Goal: Task Accomplishment & Management: Manage account settings

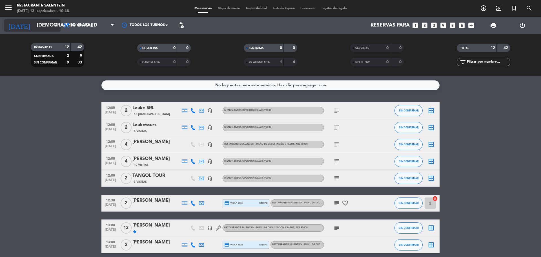
click at [49, 22] on input "[DEMOGRAPHIC_DATA][DATE]" at bounding box center [66, 25] width 65 height 11
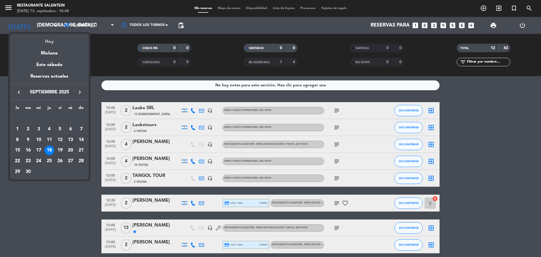
click at [49, 41] on div "Hoy" at bounding box center [49, 40] width 79 height 12
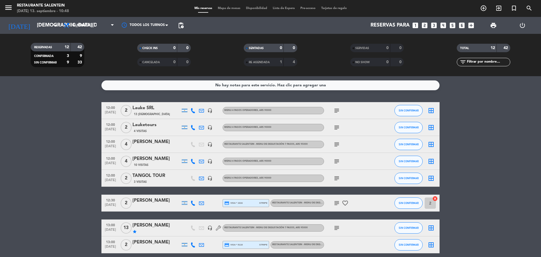
type input "[DATE]"
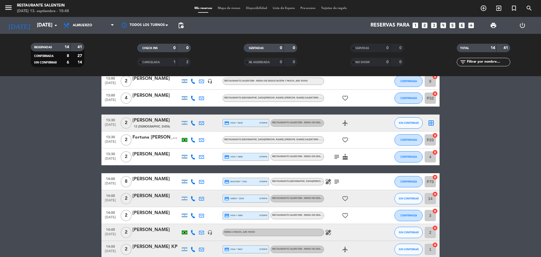
scroll to position [142, 0]
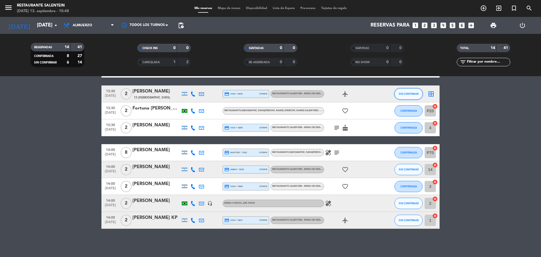
click at [409, 94] on span "SIN CONFIRMAR" at bounding box center [408, 93] width 20 height 3
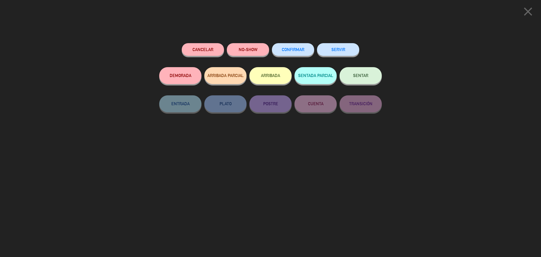
click at [529, 15] on icon "close" at bounding box center [528, 12] width 14 height 14
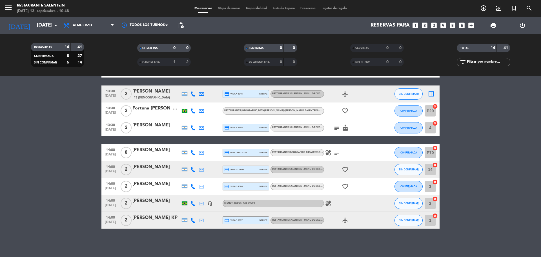
click at [431, 95] on icon "border_all" at bounding box center [430, 93] width 7 height 7
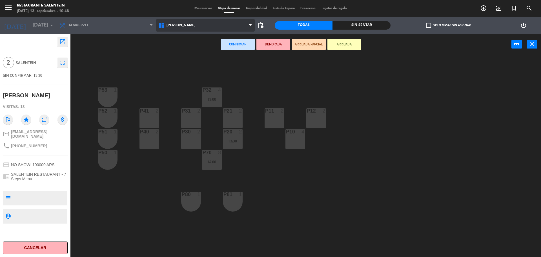
click at [188, 26] on span "[PERSON_NAME]" at bounding box center [205, 25] width 99 height 12
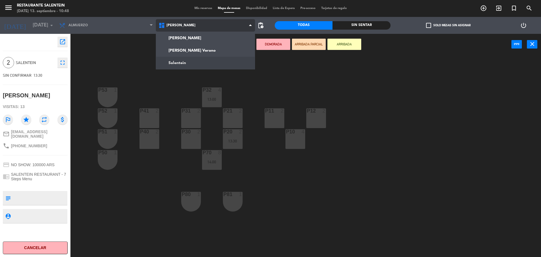
click at [186, 61] on ng-component "menu Restaurante Salentein [DATE] 13. septiembre - 10:48 Mis reservas Mapa de m…" at bounding box center [270, 129] width 541 height 258
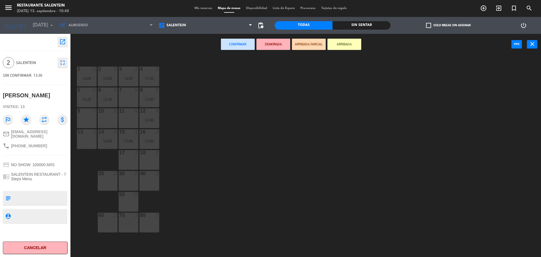
click at [83, 137] on div "13 2" at bounding box center [87, 139] width 20 height 20
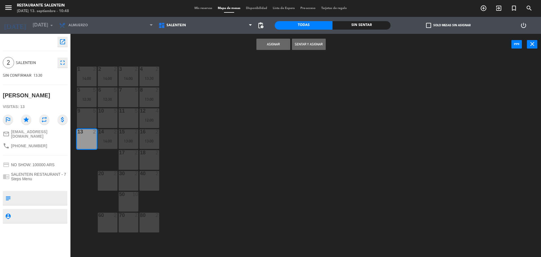
click at [266, 44] on button "Asignar" at bounding box center [273, 44] width 34 height 11
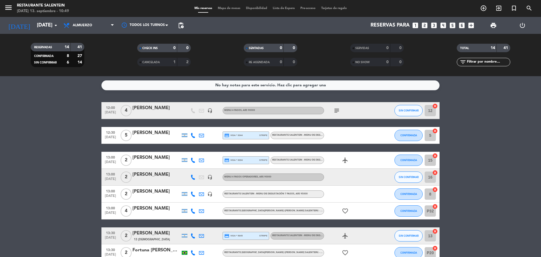
scroll to position [56, 0]
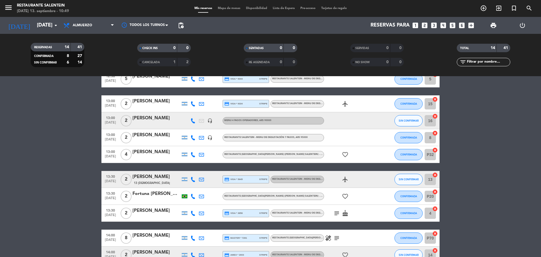
click at [160, 178] on div "[PERSON_NAME]" at bounding box center [156, 176] width 48 height 7
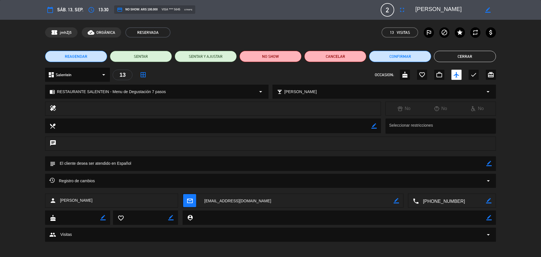
drag, startPoint x: 415, startPoint y: 8, endPoint x: 463, endPoint y: 7, distance: 48.2
click at [463, 7] on div "border_color" at bounding box center [453, 10] width 84 height 10
drag, startPoint x: 465, startPoint y: 7, endPoint x: 434, endPoint y: 8, distance: 31.0
click at [429, 9] on textarea at bounding box center [447, 10] width 64 height 10
click at [460, 7] on textarea at bounding box center [447, 10] width 64 height 10
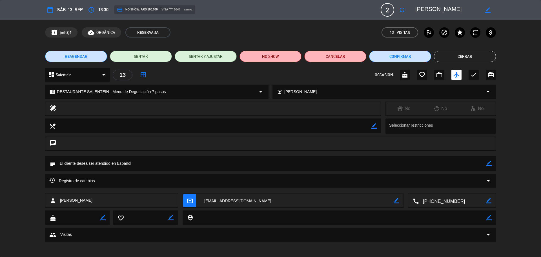
click at [465, 7] on textarea at bounding box center [447, 10] width 64 height 10
drag, startPoint x: 464, startPoint y: 9, endPoint x: 405, endPoint y: 7, distance: 58.9
click at [415, 11] on textarea at bounding box center [447, 10] width 64 height 10
click at [457, 55] on button "Cerrar" at bounding box center [465, 56] width 62 height 11
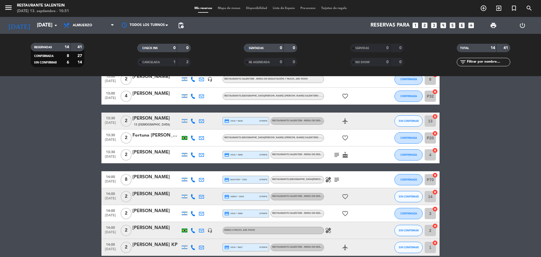
scroll to position [113, 0]
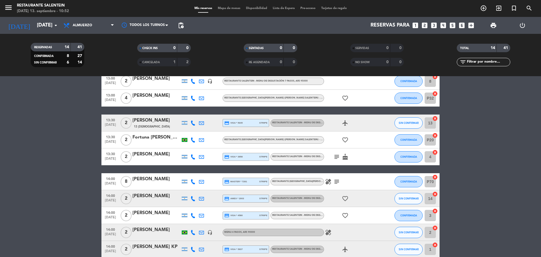
click at [301, 215] on span "RESTAURANTE SALENTEIN - Menu de Degustación 7 pasos" at bounding box center [307, 215] width 70 height 2
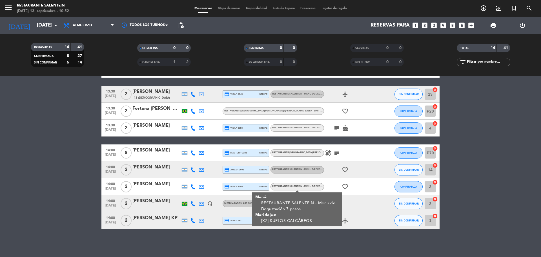
scroll to position [142, 0]
click at [344, 244] on div "No hay notas para este servicio. Haz clic para agregar una 12:00 [DATE] 4 [PERS…" at bounding box center [270, 166] width 541 height 181
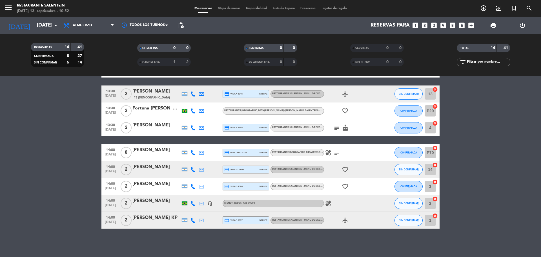
click at [312, 222] on div "RESTAURANTE SALENTEIN - Menu de Degustación 7 pasos" at bounding box center [297, 219] width 54 height 7
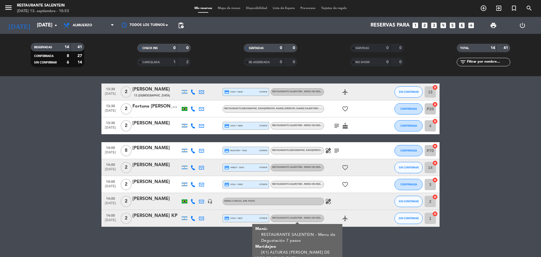
scroll to position [144, 0]
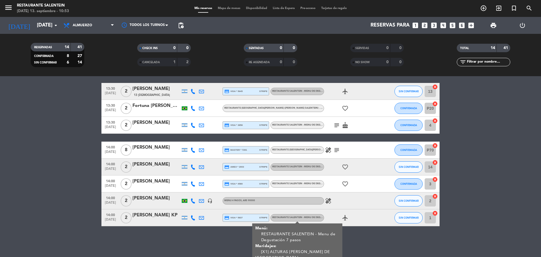
click at [313, 186] on div "RESTAURANTE SALENTEIN - Menu de Degustación 7 pasos" at bounding box center [297, 183] width 54 height 7
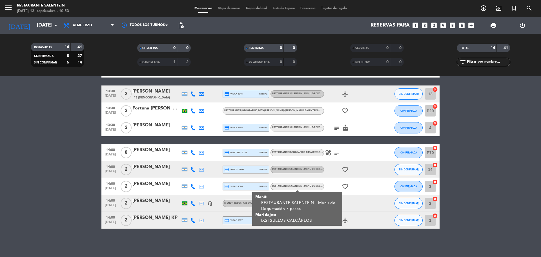
scroll to position [142, 0]
click at [307, 170] on span "RESTAURANTE SALENTEIN - Menu de Degustación 7 pasos" at bounding box center [307, 169] width 70 height 2
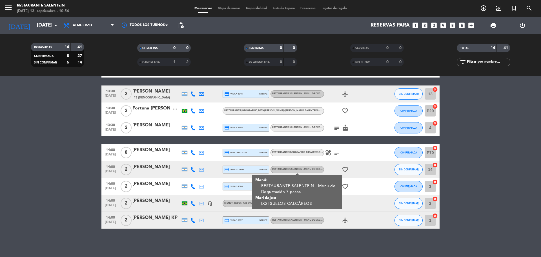
drag, startPoint x: 361, startPoint y: 199, endPoint x: 355, endPoint y: 201, distance: 7.0
click at [359, 200] on div "healing" at bounding box center [349, 203] width 51 height 17
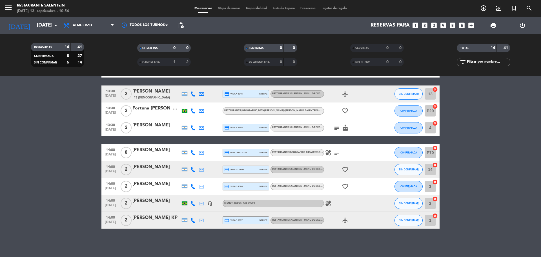
click at [325, 204] on icon "healing" at bounding box center [328, 203] width 7 height 7
click at [299, 188] on div "12:00 [DATE] 4 [PERSON_NAME] headset_mic Menu 4 pasos , ARS 90000 subject SIN C…" at bounding box center [270, 94] width 338 height 268
click at [297, 187] on div "RESTAURANTE SALENTEIN - Menu de Degustación 7 pasos" at bounding box center [298, 186] width 52 height 4
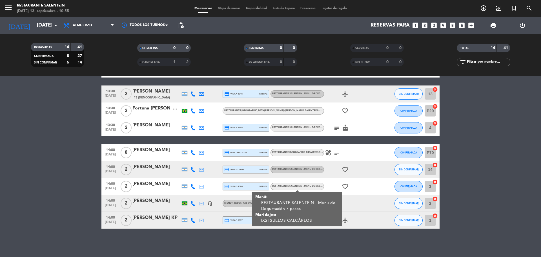
click at [290, 168] on span "RESTAURANTE SALENTEIN - Menu de Degustación 7 pasos" at bounding box center [307, 169] width 70 height 2
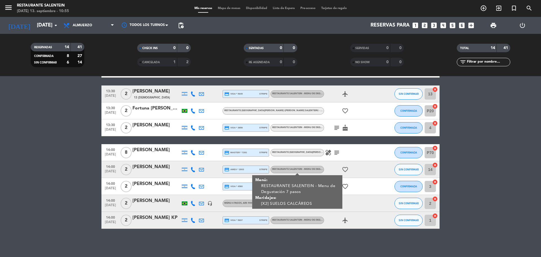
click at [372, 174] on div "favorite_border" at bounding box center [349, 169] width 51 height 17
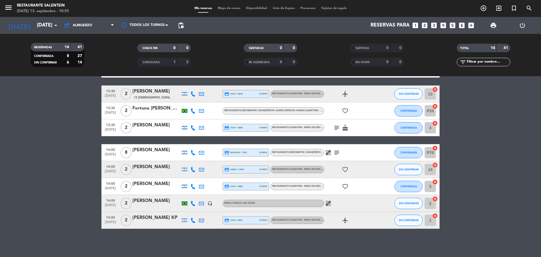
click at [299, 186] on span "RESTAURANTE SALENTEIN - Menu de Degustación 7 pasos" at bounding box center [307, 186] width 70 height 2
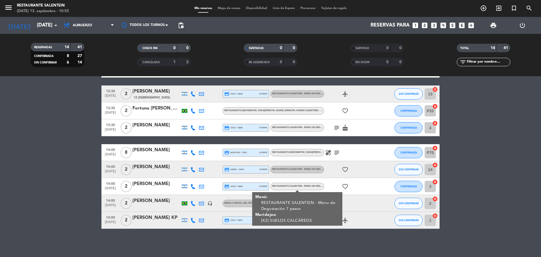
click at [298, 168] on span "RESTAURANTE SALENTEIN - Menu de Degustación 7 pasos" at bounding box center [307, 169] width 70 height 2
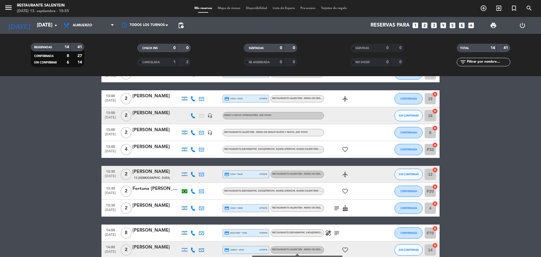
scroll to position [57, 0]
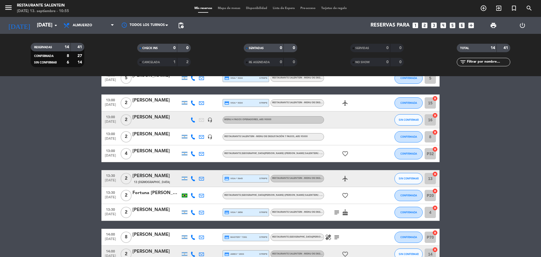
click at [291, 215] on div "RESTAURANTE SALENTEIN - Menu de Degustación 7 pasos" at bounding box center [297, 211] width 54 height 7
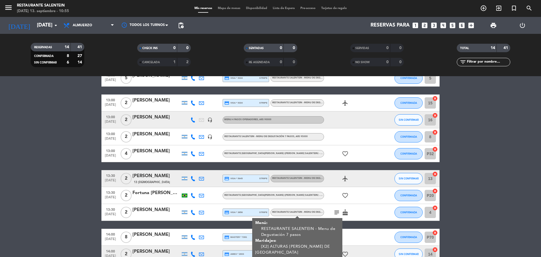
click at [285, 178] on span "RESTAURANTE SALENTEIN - Menu de Degustación 7 pasos" at bounding box center [307, 178] width 70 height 2
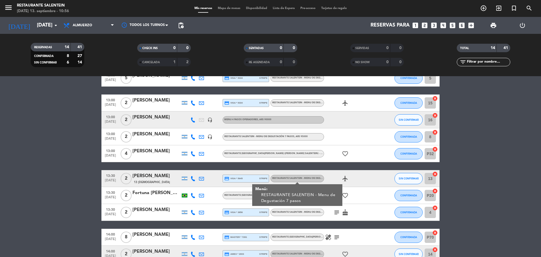
click at [296, 101] on span "RESTAURANTE SALENTEIN - Menu de Degustación 7 pasos" at bounding box center [307, 102] width 70 height 2
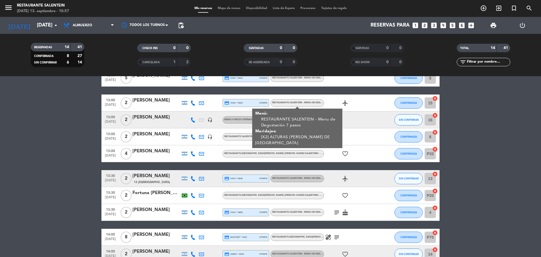
click at [516, 119] on bookings-row "12:00 [DATE] 4 [PERSON_NAME] headset_mic Menu 4 pasos , ARS 90000 subject SIN C…" at bounding box center [270, 179] width 541 height 268
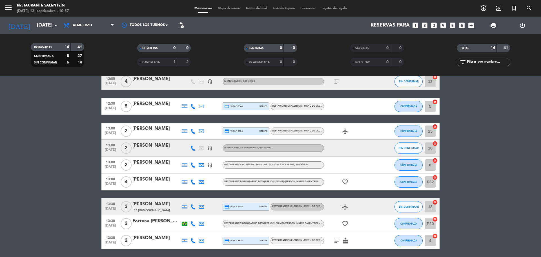
scroll to position [1, 0]
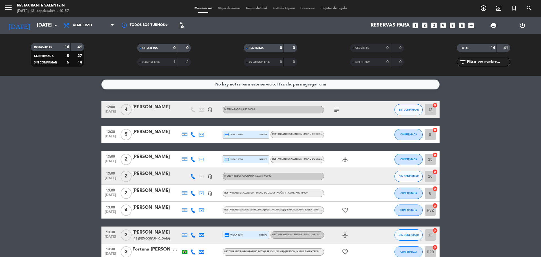
click at [290, 132] on div "RESTAURANTE SALENTEIN - Menu de Degustación 7 pasos" at bounding box center [298, 134] width 52 height 4
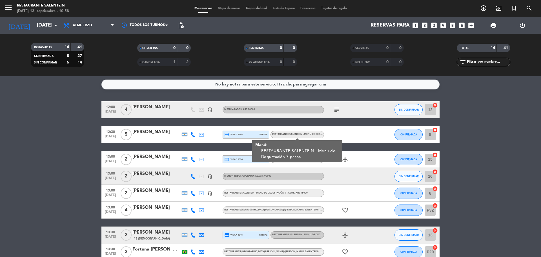
drag, startPoint x: 347, startPoint y: 171, endPoint x: 348, endPoint y: 168, distance: 2.9
click at [348, 170] on div at bounding box center [349, 176] width 51 height 17
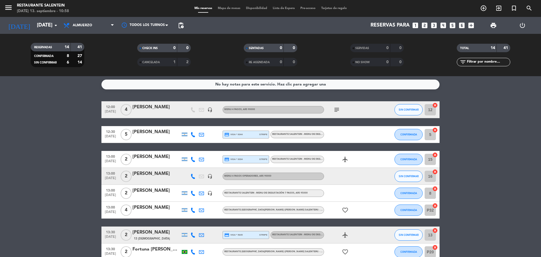
click at [308, 161] on div "RESTAURANTE SALENTEIN - Menu de Degustación 7 pasos" at bounding box center [297, 158] width 54 height 7
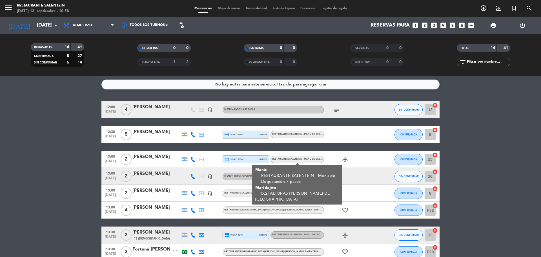
click at [367, 179] on div at bounding box center [349, 176] width 51 height 17
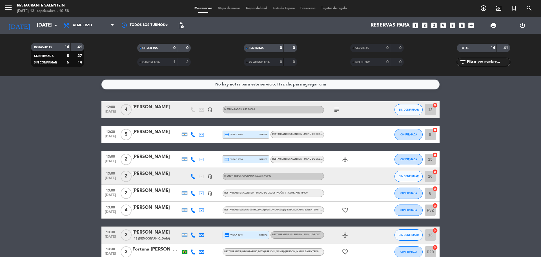
click at [302, 172] on div "Menu 4 pasos operadores , ARS 90000" at bounding box center [272, 175] width 101 height 7
click at [367, 199] on div at bounding box center [349, 192] width 51 height 17
drag, startPoint x: 291, startPoint y: 197, endPoint x: 516, endPoint y: 209, distance: 225.6
click at [516, 209] on bookings-row "12:00 [DATE] 4 [PERSON_NAME] headset_mic Menu 4 pasos , ARS 90000 subject SIN C…" at bounding box center [270, 235] width 541 height 268
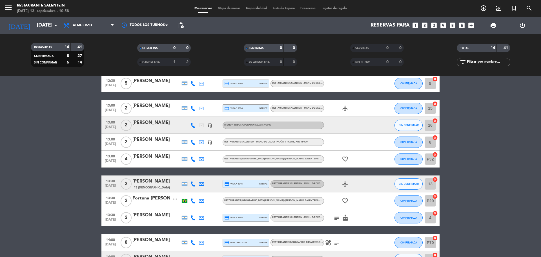
scroll to position [57, 0]
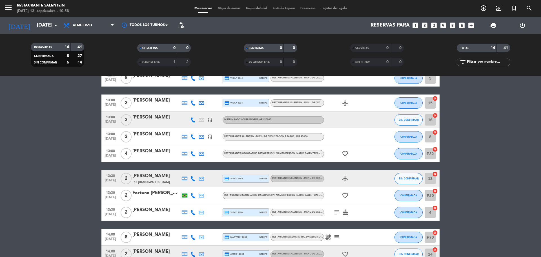
click at [292, 180] on div "RESTAURANTE SALENTEIN - Menu de Degustación 7 pasos" at bounding box center [298, 178] width 52 height 4
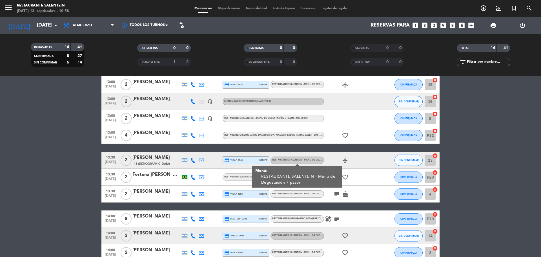
scroll to position [85, 0]
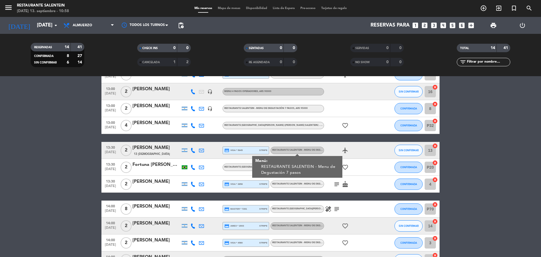
click at [224, 171] on div "13:30 [DATE] 2 Fortuna [PERSON_NAME] RESTAURANTE [GEOGRAPHIC_DATA][PERSON_NAME]…" at bounding box center [270, 167] width 338 height 17
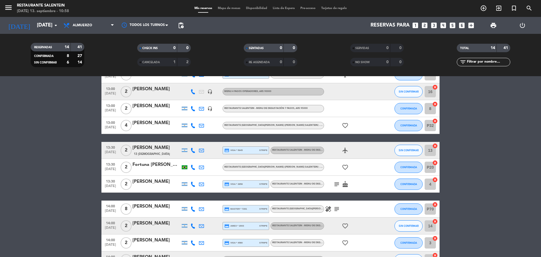
click at [291, 186] on div "RESTAURANTE SALENTEIN - Menu de Degustación 7 pasos" at bounding box center [297, 183] width 54 height 7
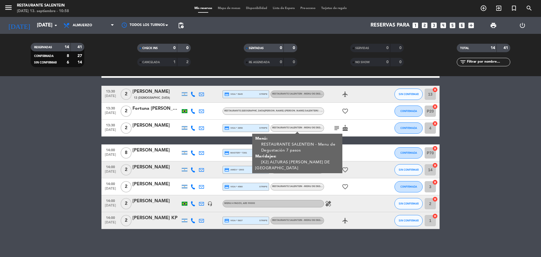
scroll to position [142, 0]
click at [157, 150] on div "[PERSON_NAME]" at bounding box center [156, 149] width 48 height 7
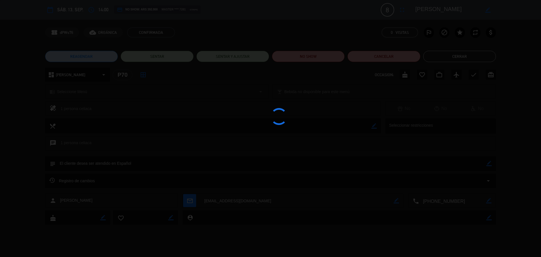
click at [459, 58] on div at bounding box center [270, 128] width 541 height 257
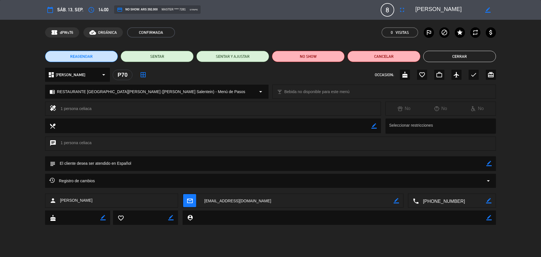
click at [452, 52] on button "Cerrar" at bounding box center [459, 56] width 73 height 11
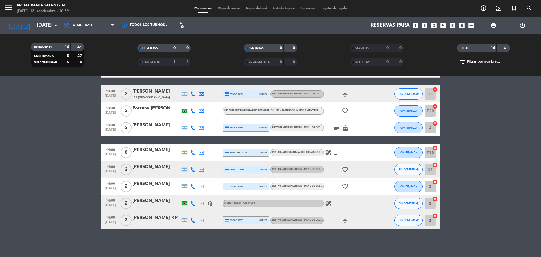
click at [289, 171] on div "RESTAURANTE SALENTEIN - Menu de Degustación 7 pasos" at bounding box center [297, 169] width 54 height 7
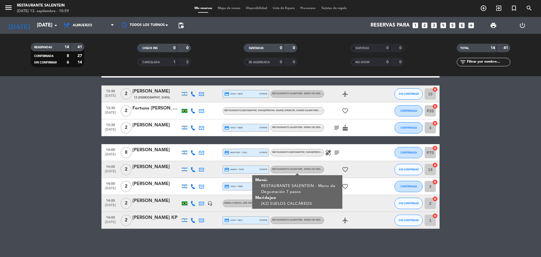
click at [511, 182] on bookings-row "12:00 [DATE] 4 [PERSON_NAME] headset_mic Menu 4 pasos , ARS 90000 subject SIN C…" at bounding box center [270, 94] width 541 height 268
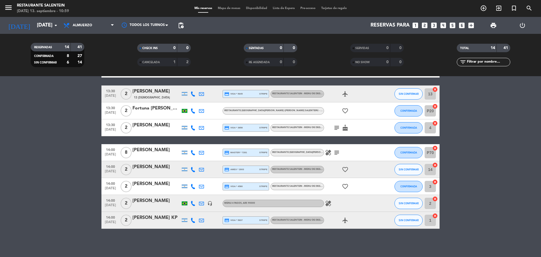
click at [296, 188] on div "RESTAURANTE SALENTEIN - Menu de Degustación 7 pasos" at bounding box center [297, 185] width 54 height 7
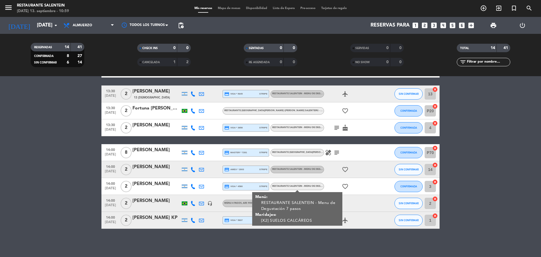
click at [519, 198] on bookings-row "12:00 [DATE] 4 [PERSON_NAME] headset_mic Menu 4 pasos , ARS 90000 subject SIN C…" at bounding box center [270, 94] width 541 height 268
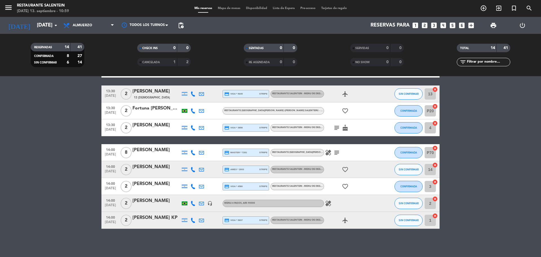
click at [302, 222] on div "RESTAURANTE SALENTEIN - Menu de Degustación 7 pasos" at bounding box center [298, 220] width 52 height 4
click at [293, 223] on div "RESTAURANTE SALENTEIN - Menu de Degustación 7 pasos" at bounding box center [297, 219] width 54 height 7
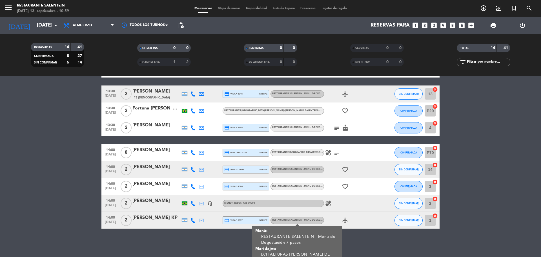
click at [293, 185] on span "RESTAURANTE SALENTEIN - Menu de Degustación 7 pasos" at bounding box center [307, 186] width 70 height 2
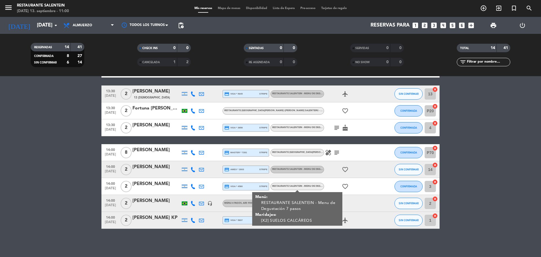
click at [295, 170] on span "RESTAURANTE SALENTEIN - Menu de Degustación 7 pasos" at bounding box center [307, 169] width 70 height 2
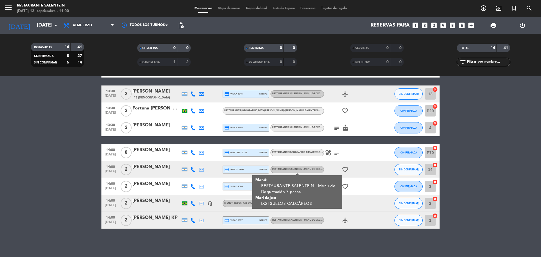
click at [297, 156] on div "14:00 [DATE] 8 [PERSON_NAME] credit_card master * 7281 stripe RESTAURANTE [GEOG…" at bounding box center [270, 152] width 338 height 17
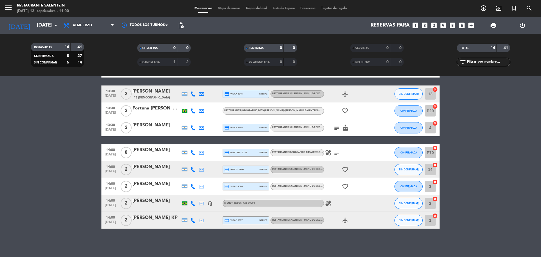
click at [296, 128] on span "RESTAURANTE SALENTEIN - Menu de Degustación 7 pasos" at bounding box center [307, 127] width 70 height 2
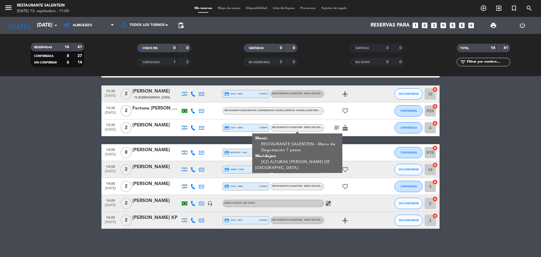
click at [304, 97] on div "RESTAURANTE SALENTEIN - Menu de Degustación 7 pasos" at bounding box center [297, 93] width 54 height 7
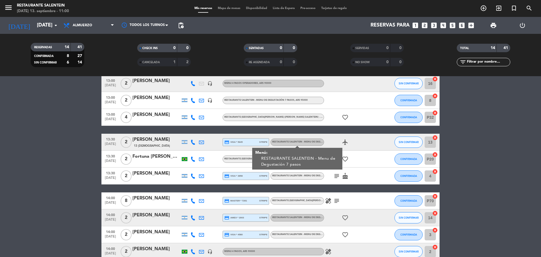
scroll to position [57, 0]
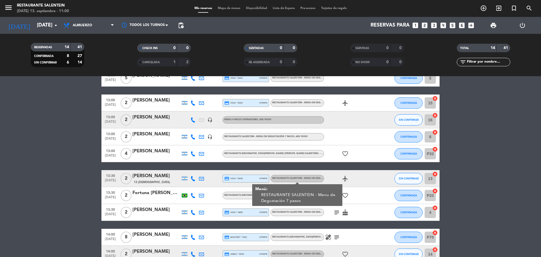
click at [291, 139] on div "RESTAURANTE SALENTEIN - Menu de Degustación 7 pasos , ARS 95000" at bounding box center [272, 136] width 101 height 7
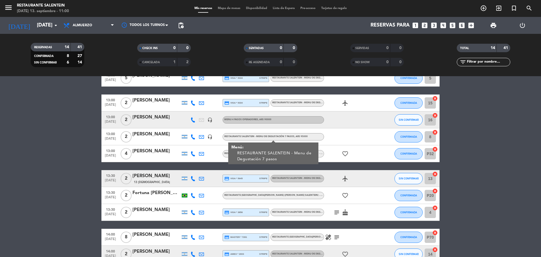
scroll to position [1, 0]
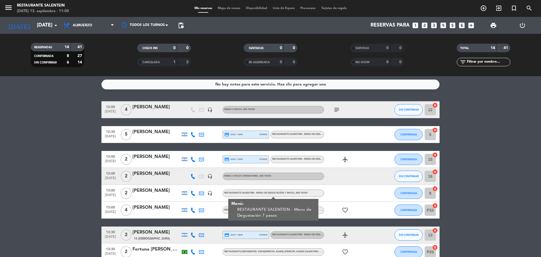
click at [302, 159] on span "RESTAURANTE SALENTEIN - Menu de Degustación 7 pasos" at bounding box center [307, 159] width 70 height 2
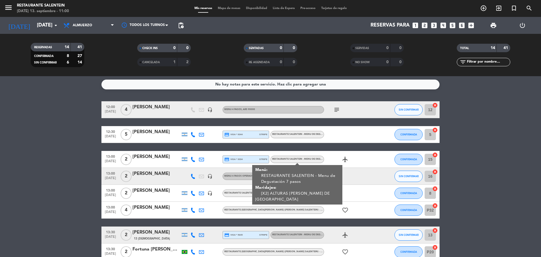
drag, startPoint x: 361, startPoint y: 189, endPoint x: 353, endPoint y: 190, distance: 8.5
click at [361, 192] on div at bounding box center [349, 192] width 51 height 17
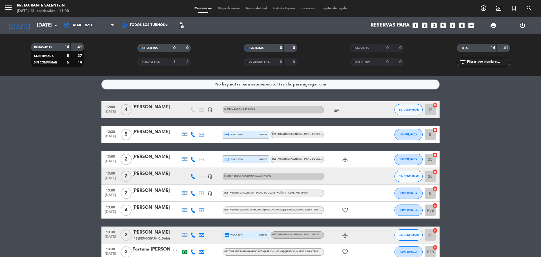
click at [313, 193] on div "RESTAURANTE SALENTEIN - Menu de Degustación 7 pasos , ARS 95000" at bounding box center [272, 192] width 101 height 7
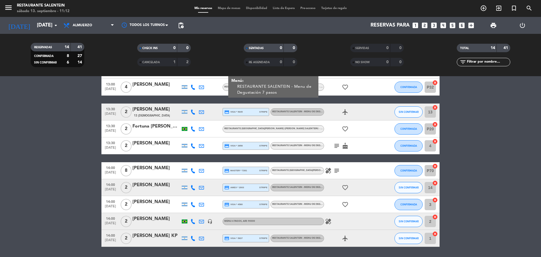
scroll to position [142, 0]
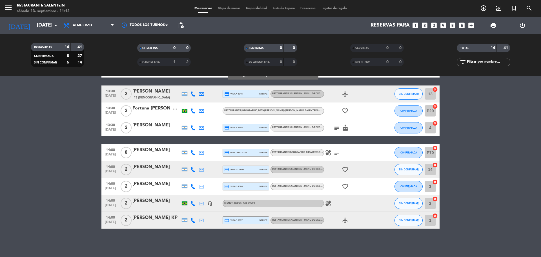
click at [248, 203] on span ", ARS 90000" at bounding box center [248, 203] width 13 height 2
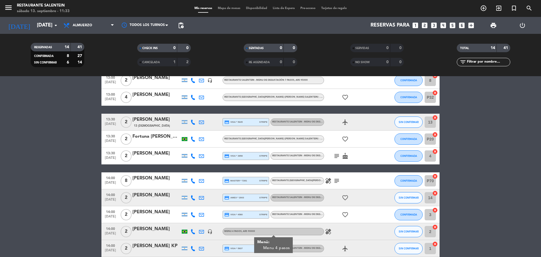
click at [84, 127] on bookings-row "12:00 [DATE] 4 [PERSON_NAME] headset_mic Menu 4 pasos , ARS 90000 subject SIN C…" at bounding box center [270, 122] width 541 height 268
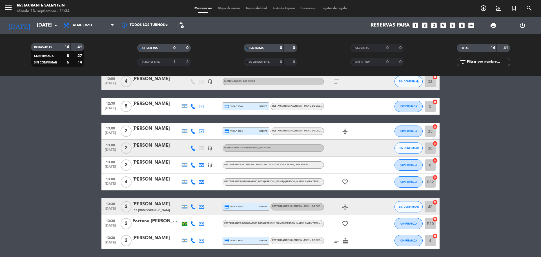
scroll to position [57, 0]
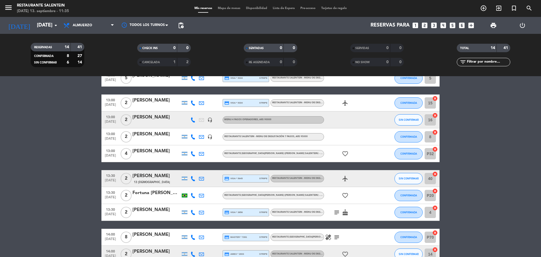
click at [292, 180] on div "RESTAURANTE SALENTEIN - Menu de Degustación 7 pasos" at bounding box center [298, 178] width 52 height 4
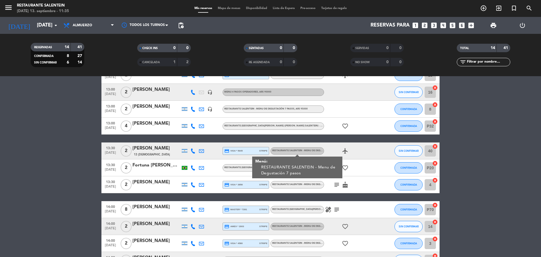
scroll to position [85, 0]
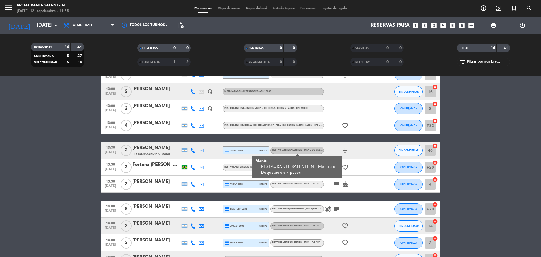
click at [169, 227] on div "[PERSON_NAME]" at bounding box center [156, 222] width 48 height 7
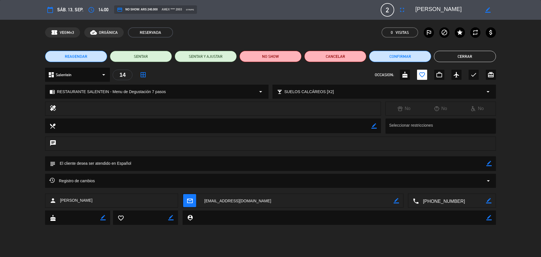
click at [449, 54] on button "Cerrar" at bounding box center [465, 56] width 62 height 11
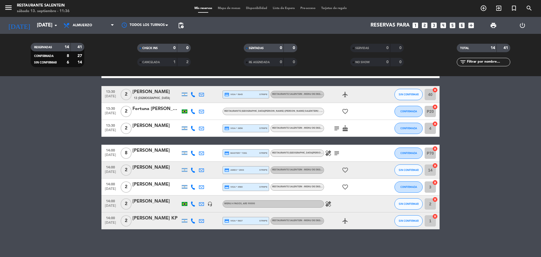
scroll to position [142, 0]
